Goal: Task Accomplishment & Management: Use online tool/utility

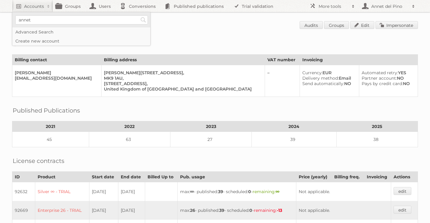
type input"] "[EMAIL_ADDRESS][DOMAIN_NAME]"
click at [141, 21] on input "Search" at bounding box center [143, 19] width 9 height 9
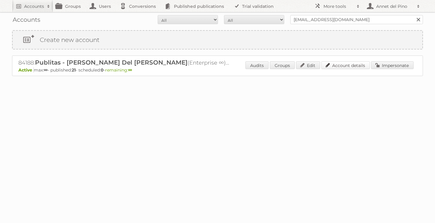
click at [343, 67] on link "Account details" at bounding box center [345, 65] width 49 height 8
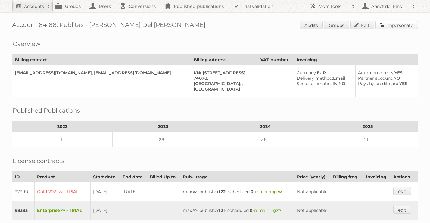
click at [388, 24] on link "Impersonate" at bounding box center [397, 25] width 43 height 8
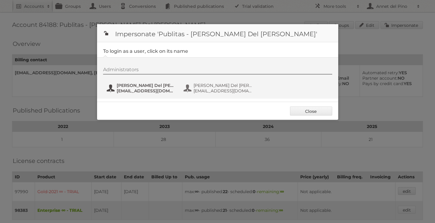
click at [110, 93] on button "Annet Del Pino annet@publitas.com" at bounding box center [141, 88] width 71 height 12
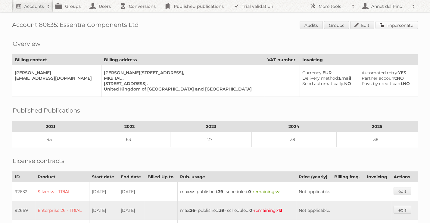
click at [405, 25] on link "Impersonate" at bounding box center [397, 25] width 43 height 8
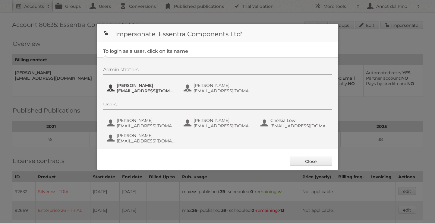
click at [145, 90] on span "ChristophMuehlenbeck@essentra.com" at bounding box center [146, 90] width 58 height 5
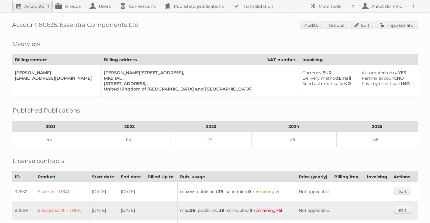
click at [29, 9] on h2 "Accounts" at bounding box center [34, 6] width 20 height 6
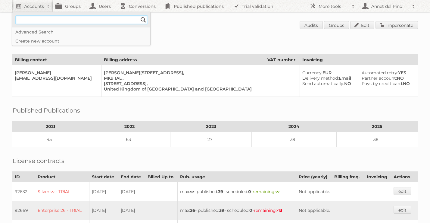
type input"] "[EMAIL_ADDRESS][DOMAIN_NAME]"
click at [143, 21] on input "Search" at bounding box center [143, 19] width 9 height 9
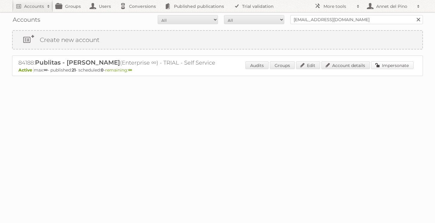
click at [386, 69] on div "Audits Groups Edit Account details Impersonate" at bounding box center [329, 65] width 168 height 9
click at [386, 65] on link "Impersonate" at bounding box center [392, 65] width 43 height 8
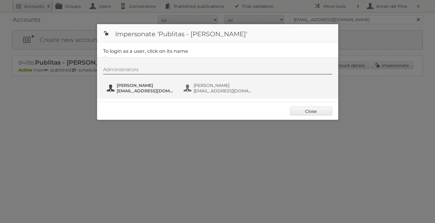
click at [157, 89] on span "[EMAIL_ADDRESS][DOMAIN_NAME]" at bounding box center [146, 90] width 58 height 5
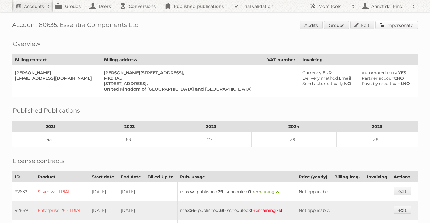
click at [399, 27] on link "Impersonate" at bounding box center [397, 25] width 43 height 8
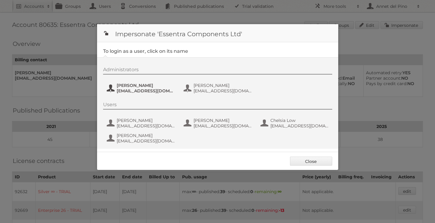
click at [157, 85] on span "[PERSON_NAME]" at bounding box center [146, 85] width 58 height 5
